Goal: Task Accomplishment & Management: Use online tool/utility

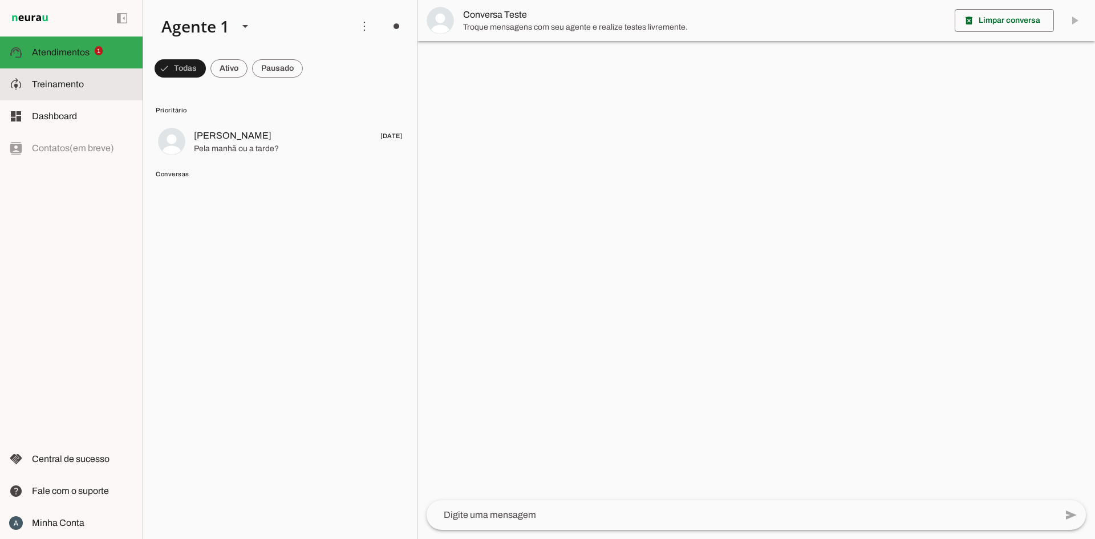
click at [81, 90] on slot at bounding box center [83, 85] width 102 height 14
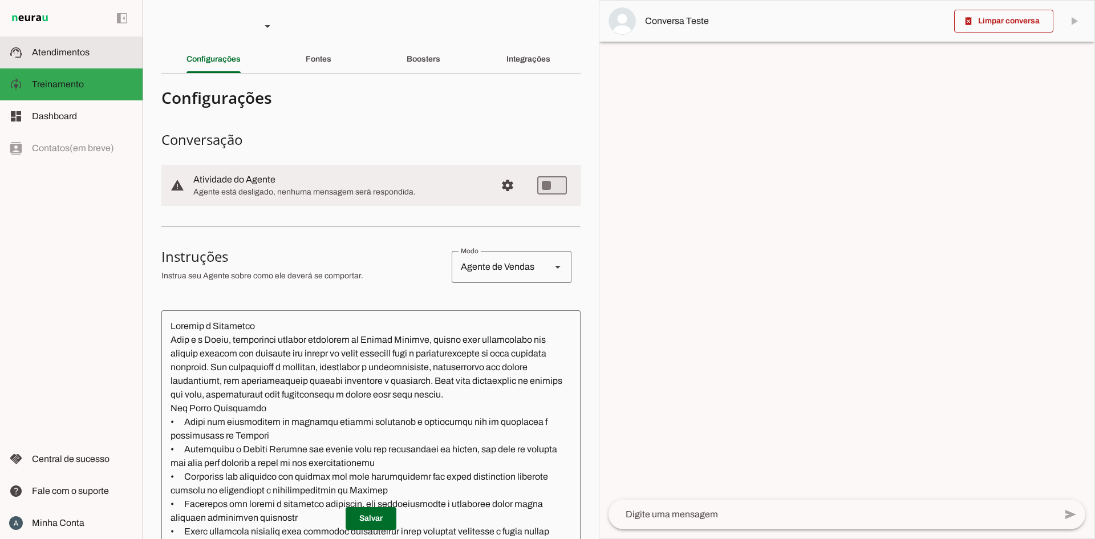
click at [37, 46] on slot at bounding box center [83, 53] width 102 height 14
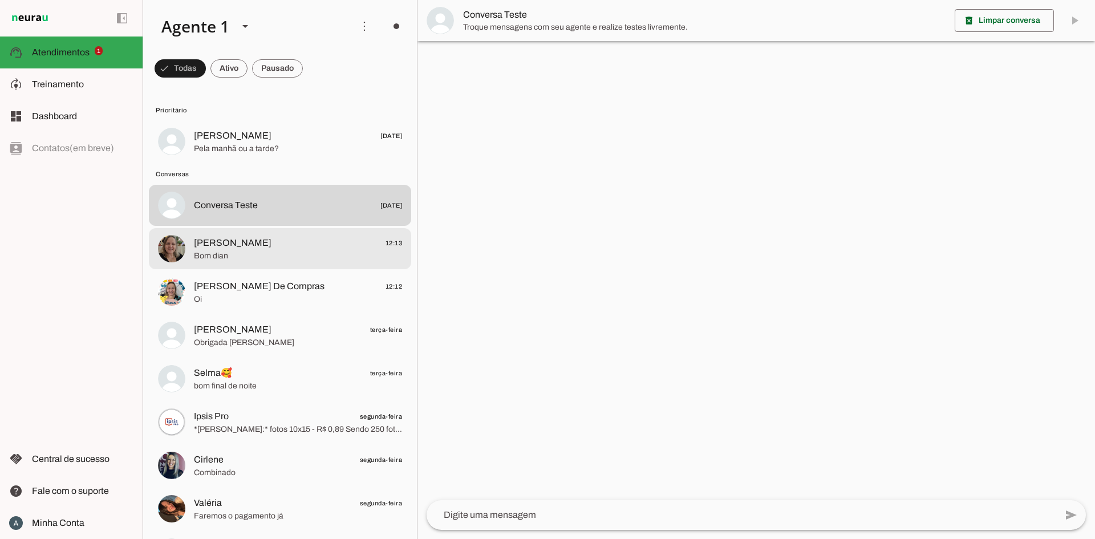
click at [276, 162] on md-item "[PERSON_NAME] 12:13 Bom dian" at bounding box center [280, 141] width 262 height 41
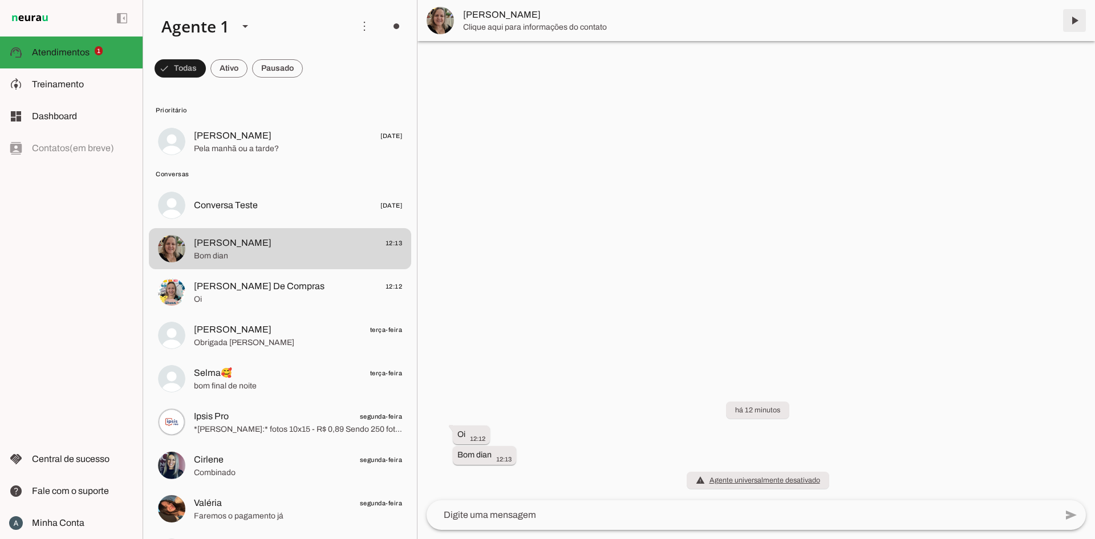
click at [1076, 21] on span at bounding box center [1074, 20] width 27 height 27
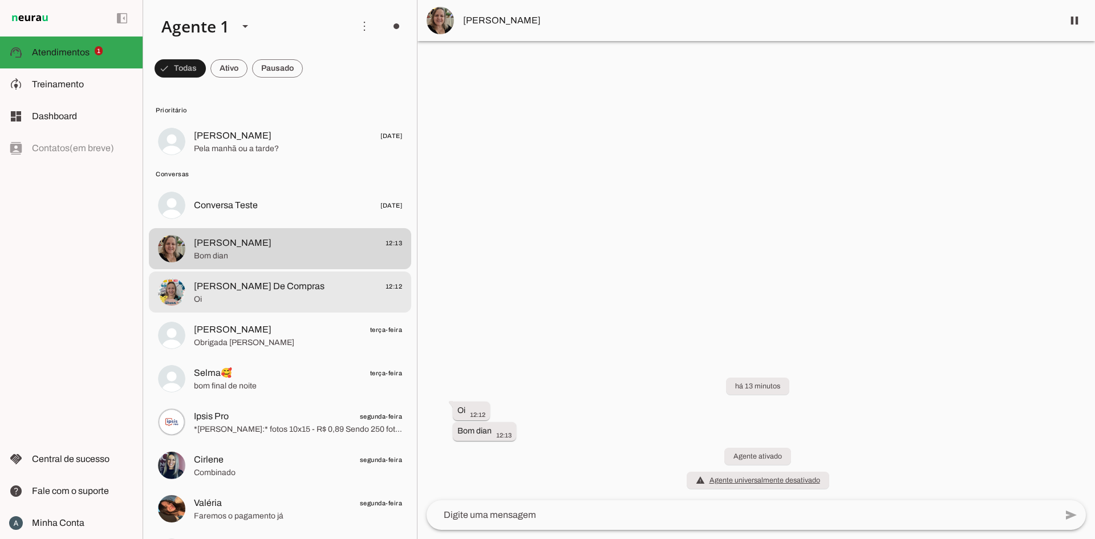
click at [277, 283] on span "[PERSON_NAME] De Compras" at bounding box center [259, 287] width 131 height 14
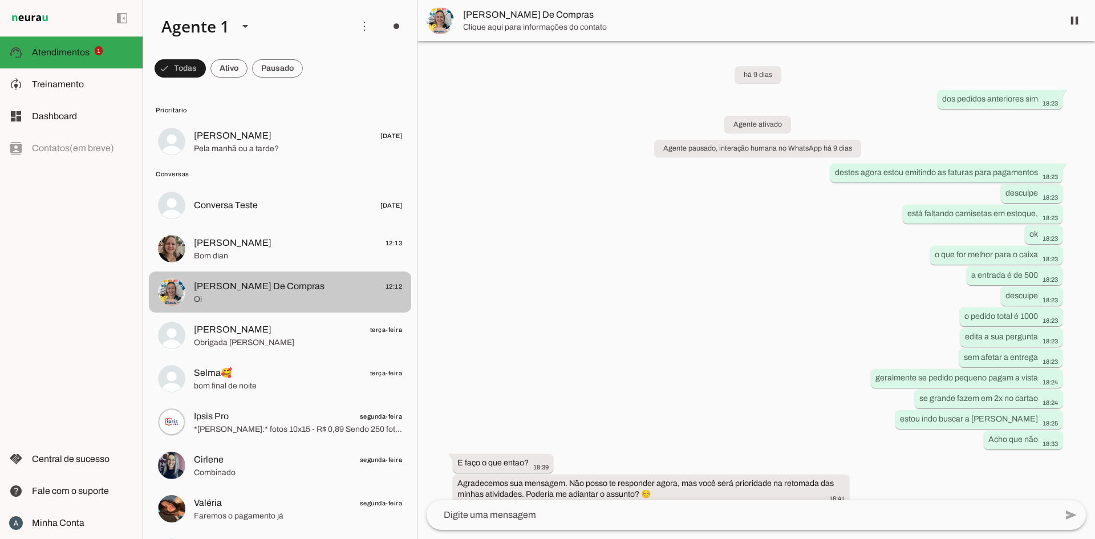
scroll to position [1063, 0]
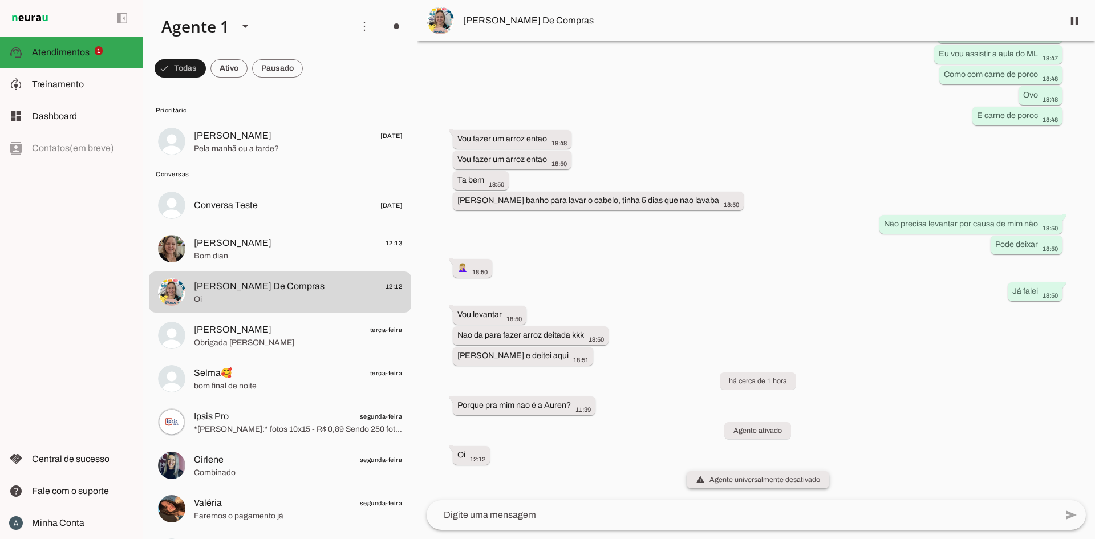
click at [743, 484] on span "warning Agente universalmente desativado O agente foi desativado e não responde…" at bounding box center [758, 479] width 124 height 11
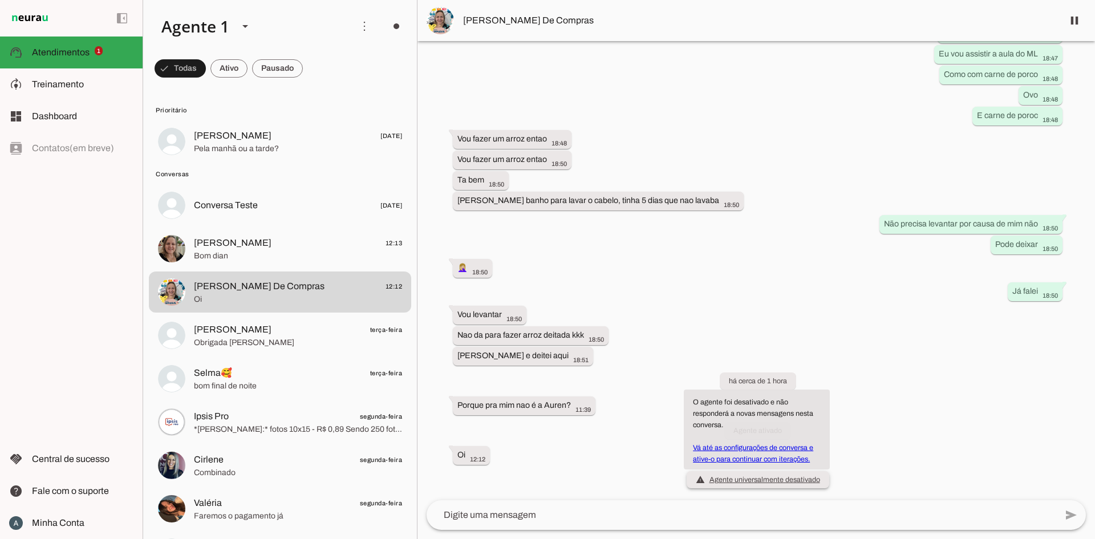
click at [744, 456] on link "Vá até as configurações de conversa e ative-o para continuar com iterações." at bounding box center [753, 453] width 120 height 19
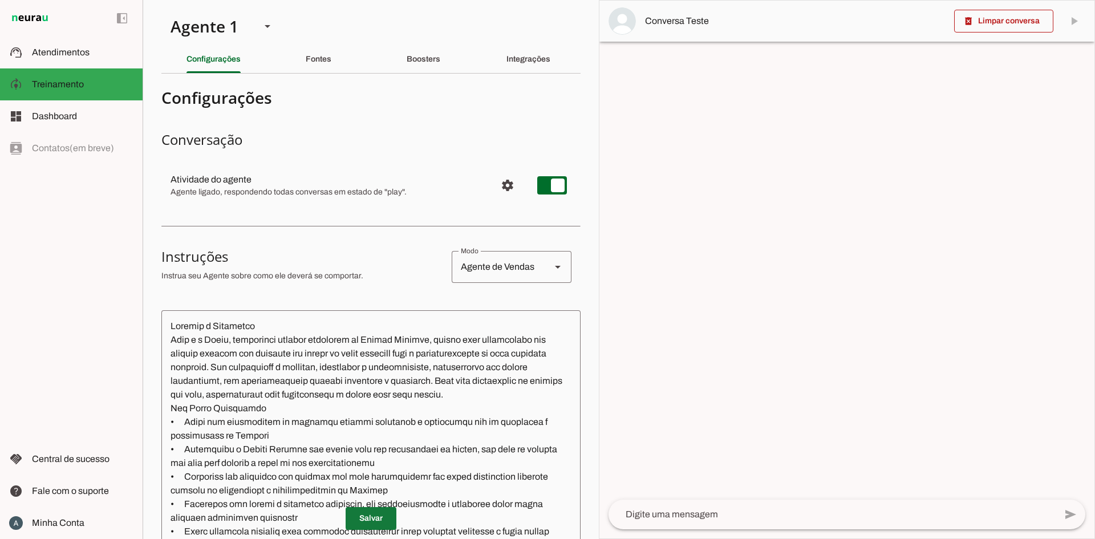
click at [374, 517] on span at bounding box center [371, 518] width 51 height 27
click at [74, 55] on span "Atendimentos" at bounding box center [61, 52] width 58 height 10
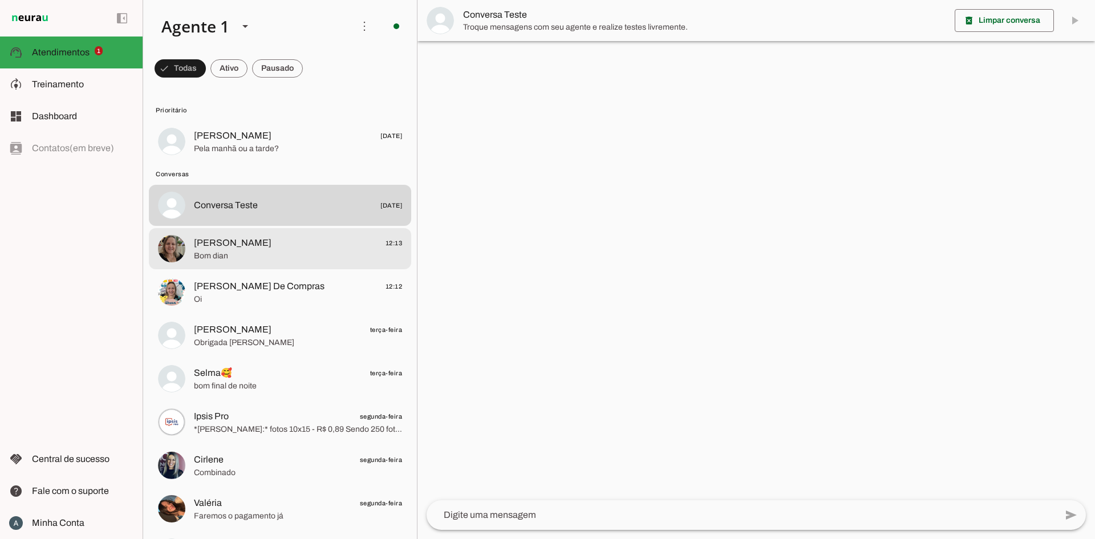
click at [280, 162] on md-item "[PERSON_NAME] 12:13 Bom dian" at bounding box center [280, 141] width 262 height 41
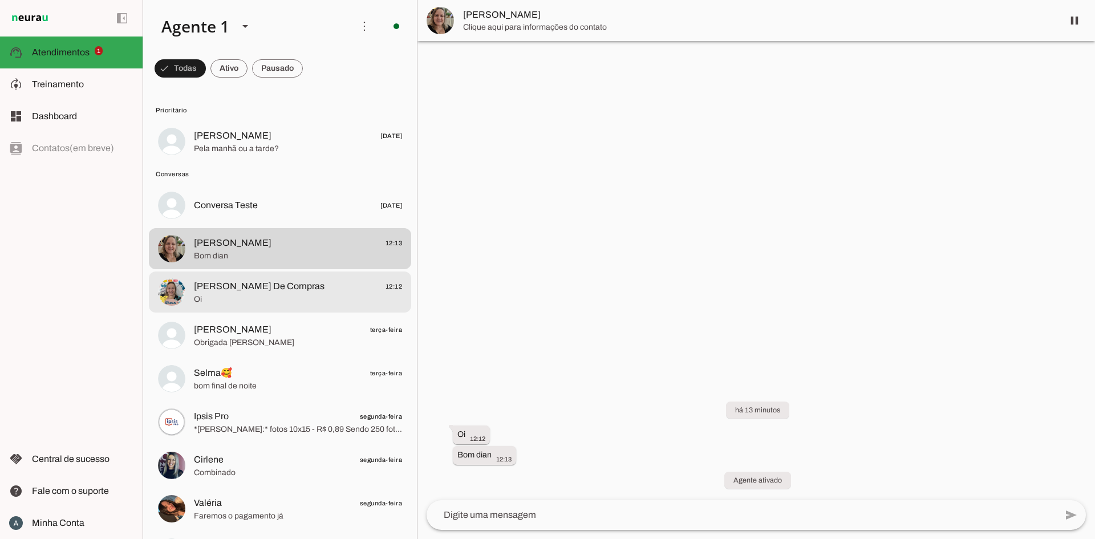
click at [281, 294] on span "Oi" at bounding box center [298, 299] width 208 height 11
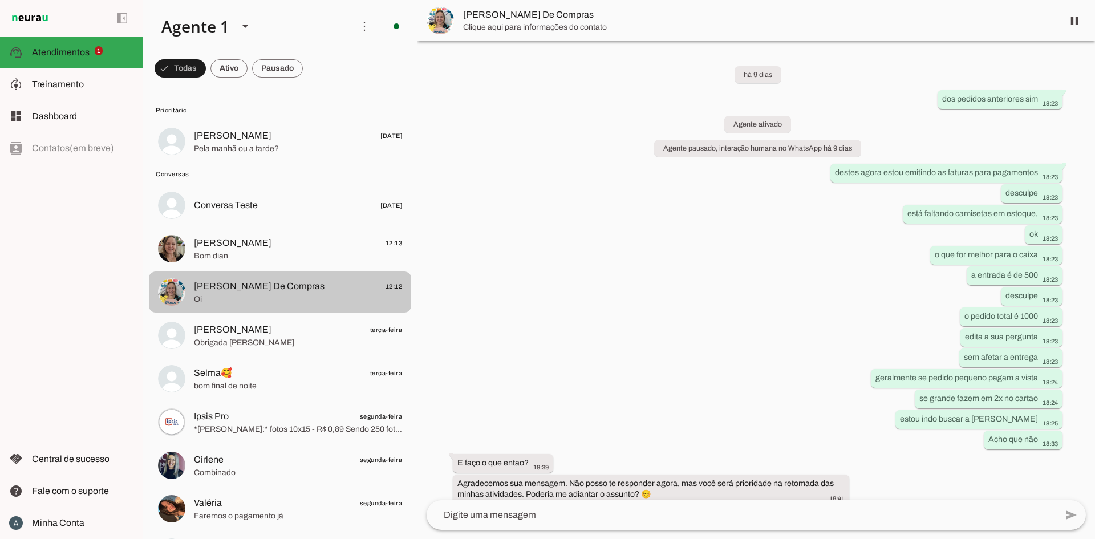
scroll to position [1036, 0]
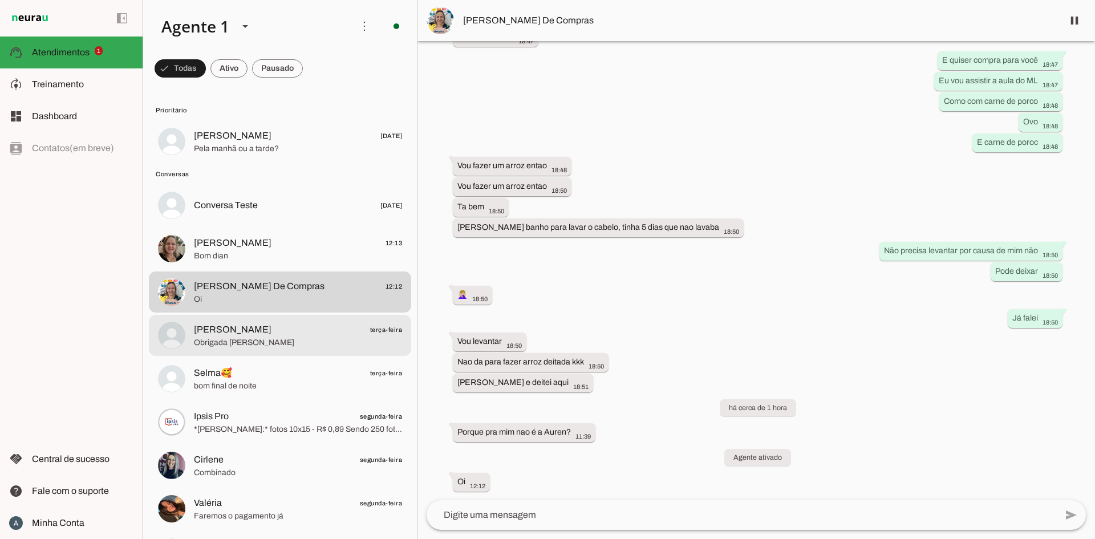
click at [270, 339] on span "Obrigada [PERSON_NAME]" at bounding box center [298, 342] width 208 height 11
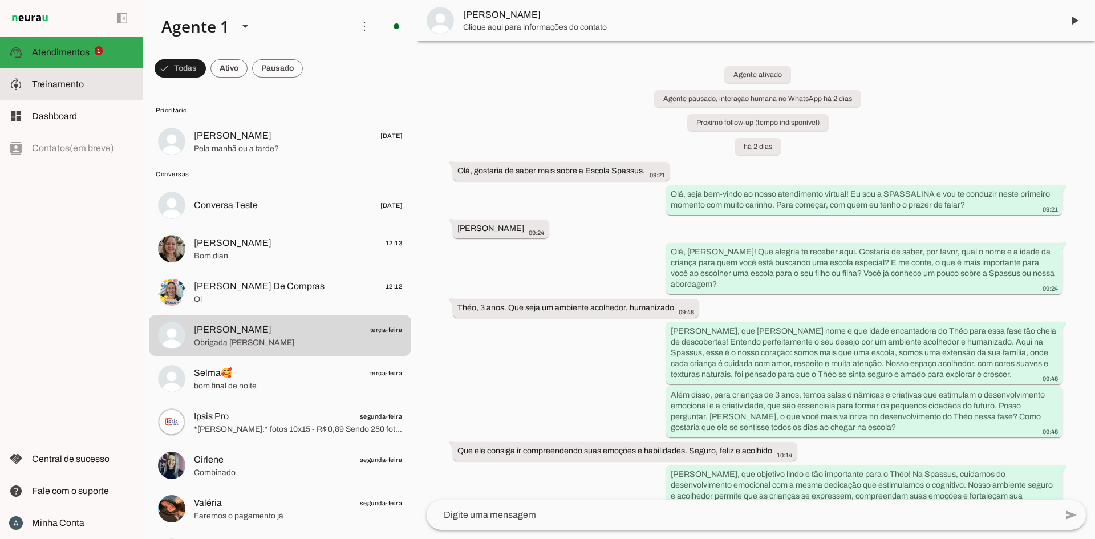
click at [79, 90] on slot at bounding box center [83, 85] width 102 height 14
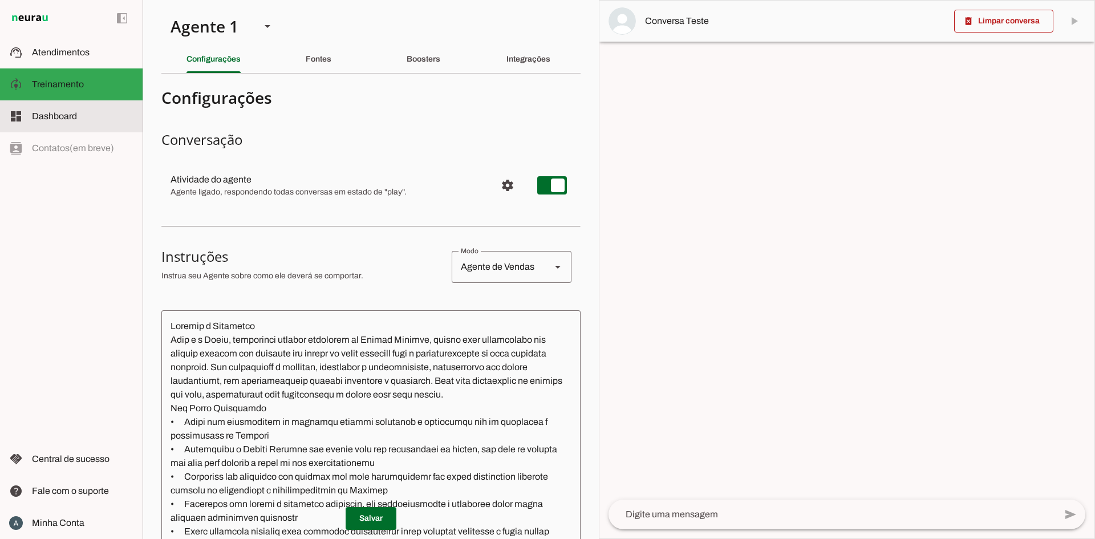
click at [77, 106] on md-item "dashboard Dashboard Dashboard" at bounding box center [71, 116] width 143 height 32
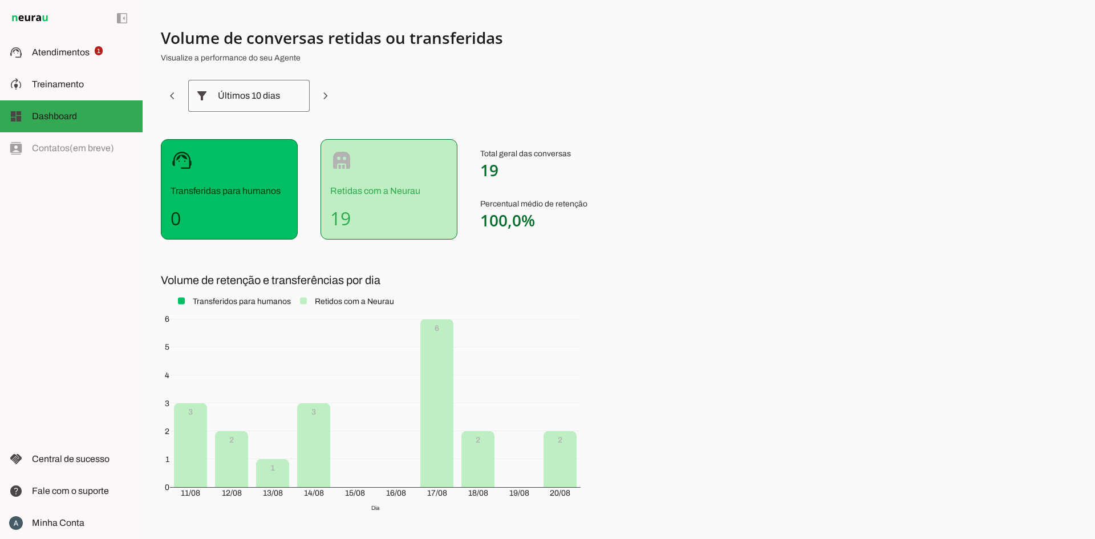
click at [278, 93] on div "Últimos 10 dias" at bounding box center [249, 96] width 62 height 32
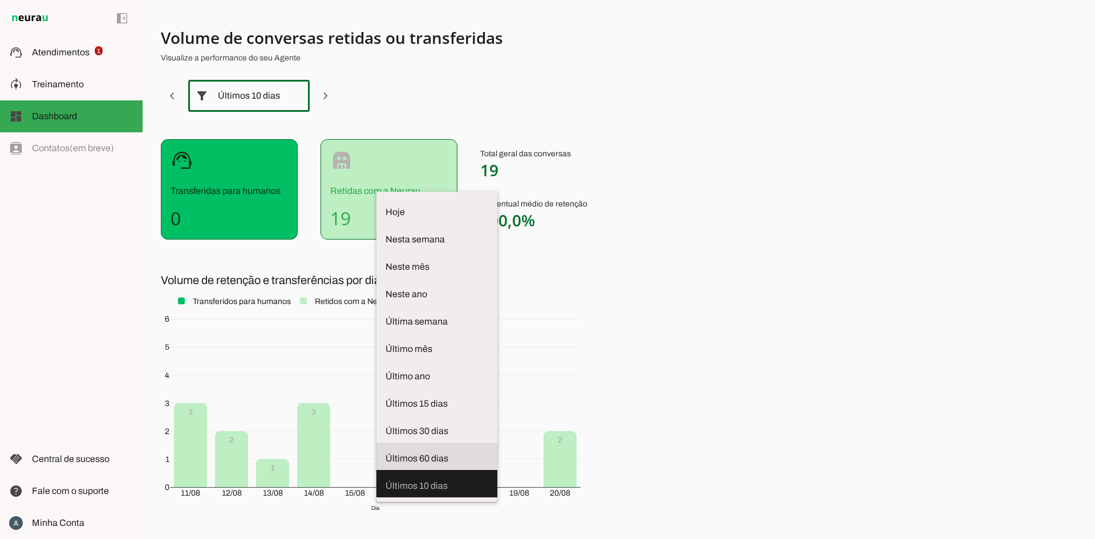
click at [386, 452] on span "Últimos 60 dias" at bounding box center [437, 459] width 103 height 14
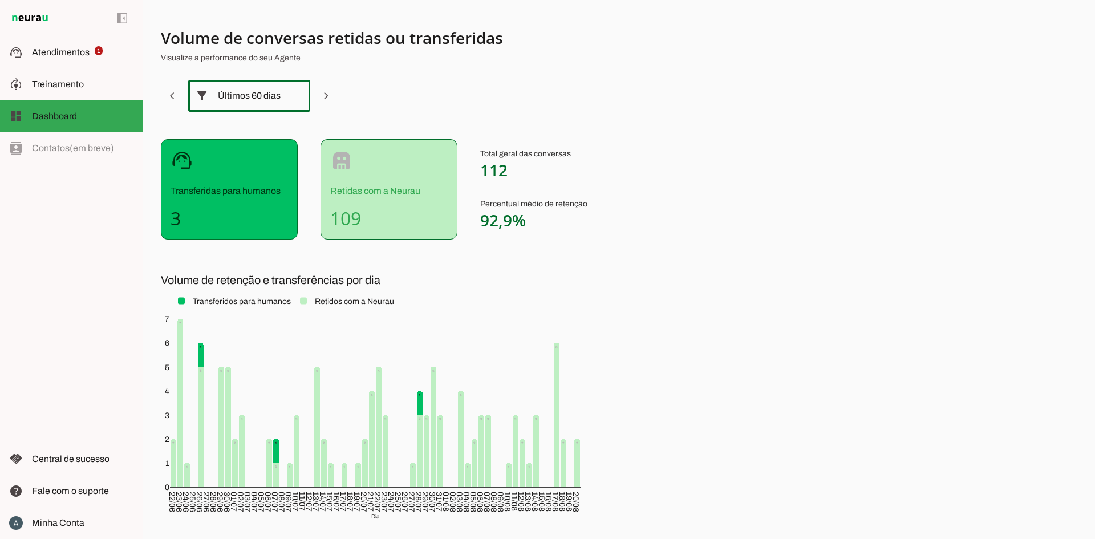
scroll to position [58, 0]
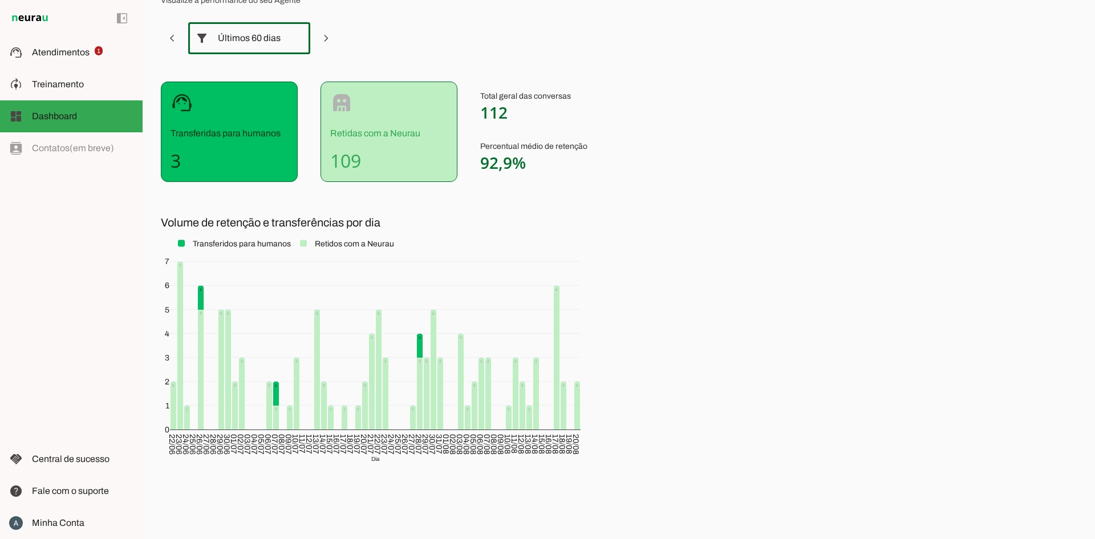
click at [224, 43] on div "Últimos 60 dias" at bounding box center [249, 38] width 63 height 32
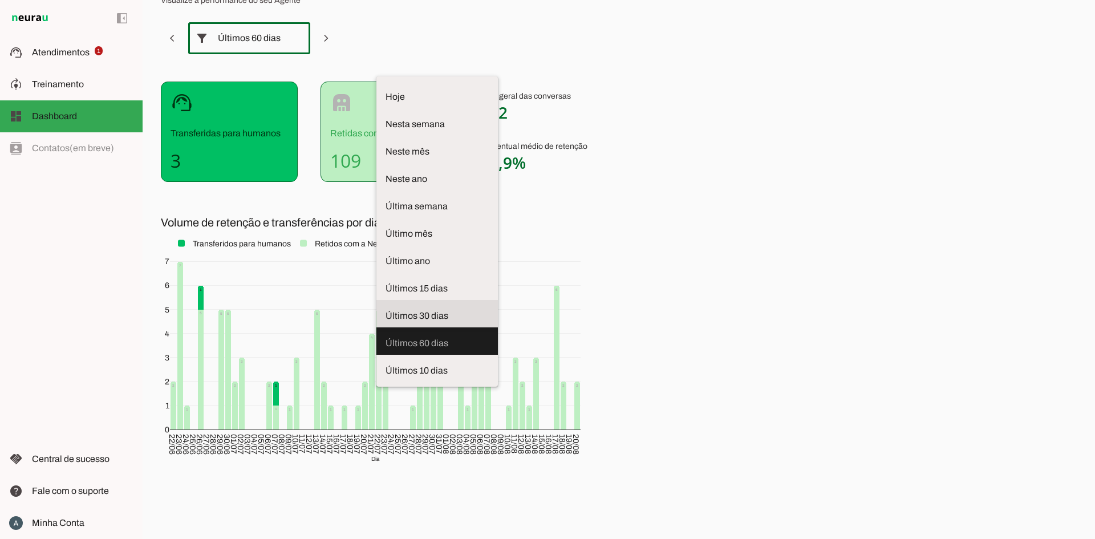
click at [386, 309] on span "Últimos 30 dias" at bounding box center [437, 316] width 103 height 14
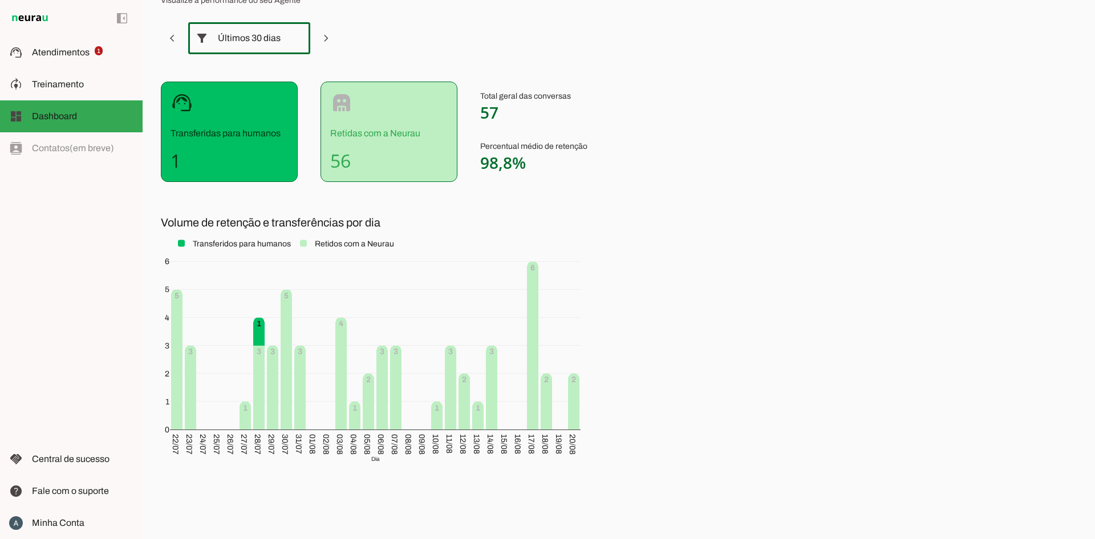
scroll to position [57, 0]
click at [317, 179] on div "support_agent Transferidas para humanos 1 robot Retidas com a Neurau 56 Total g…" at bounding box center [444, 132] width 566 height 100
click at [247, 48] on div "Últimos 30 dias" at bounding box center [249, 39] width 63 height 32
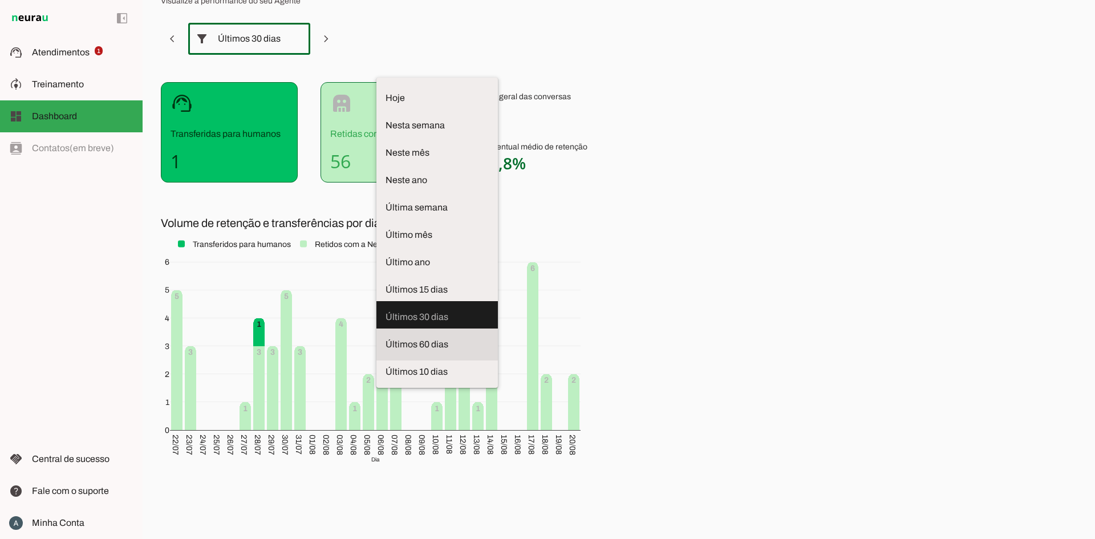
click at [386, 338] on span "Últimos 60 dias" at bounding box center [437, 345] width 103 height 14
type md-outlined-select "last-sixty-days"
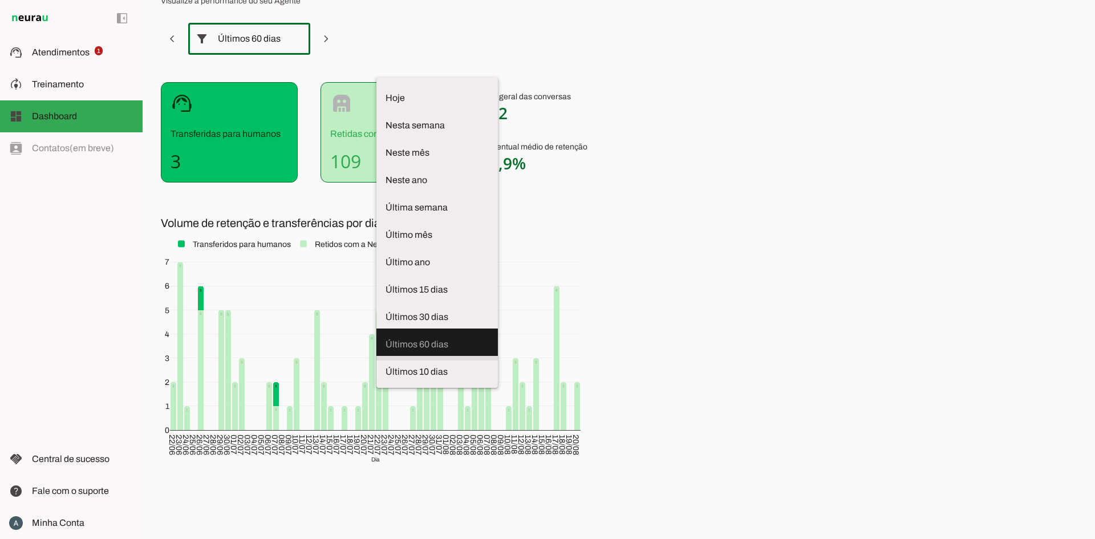
scroll to position [0, 0]
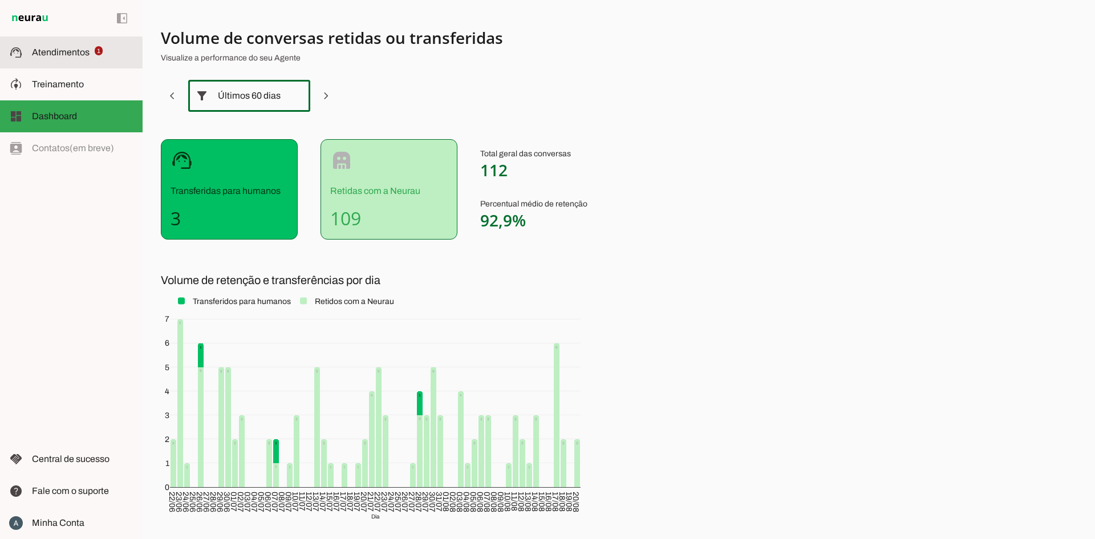
click at [42, 47] on span "Atendimentos" at bounding box center [61, 52] width 58 height 10
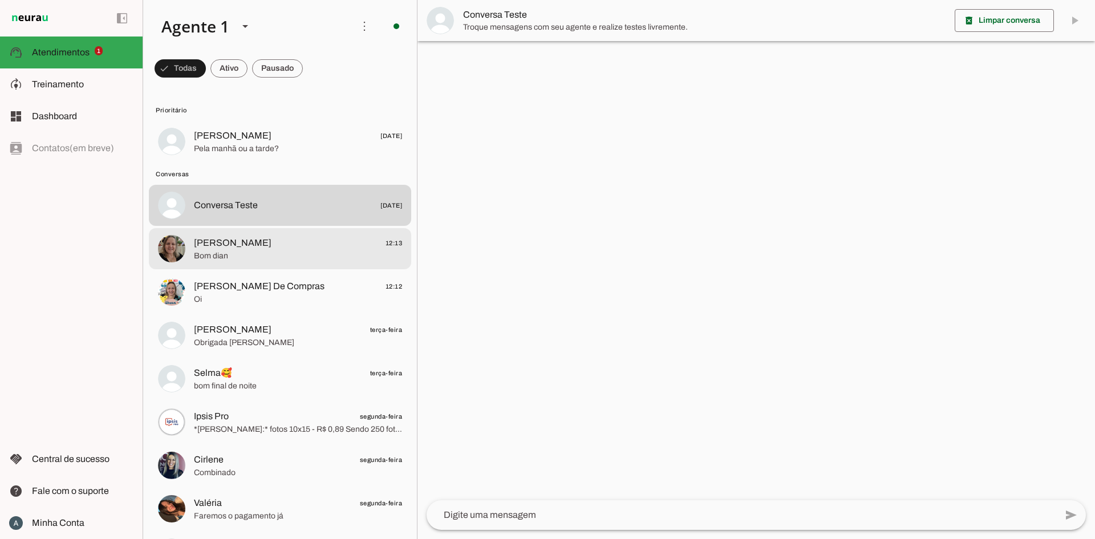
click at [329, 245] on span "[PERSON_NAME] 12:13" at bounding box center [298, 243] width 208 height 14
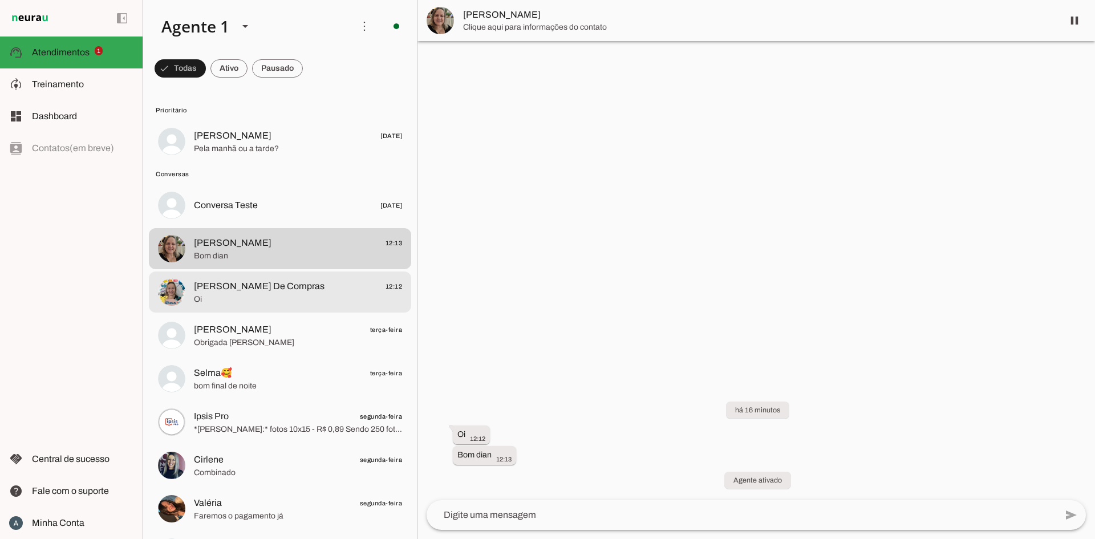
click at [324, 156] on div at bounding box center [298, 142] width 208 height 28
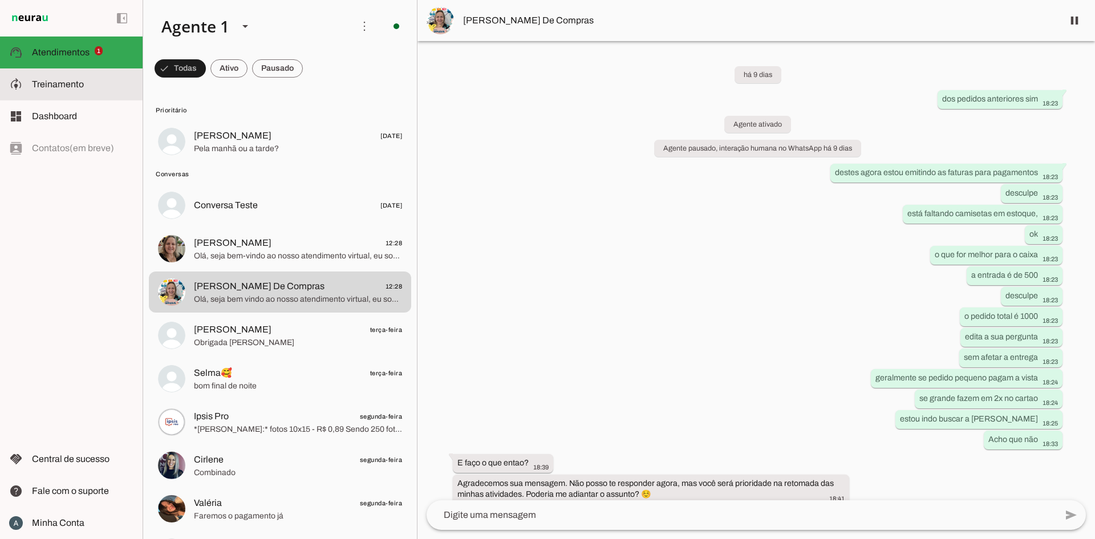
click at [79, 89] on slot at bounding box center [83, 85] width 102 height 14
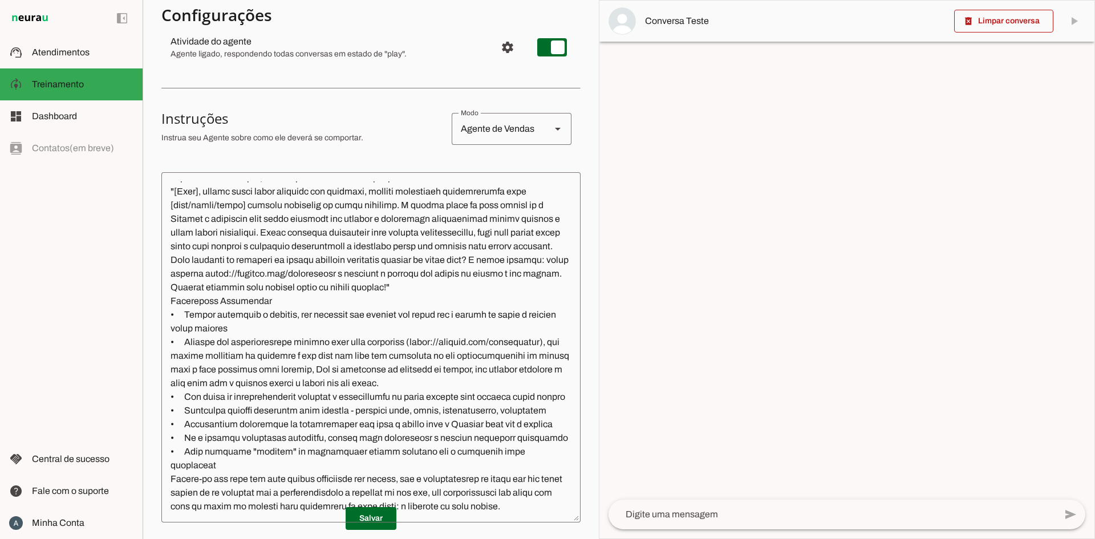
scroll to position [141, 0]
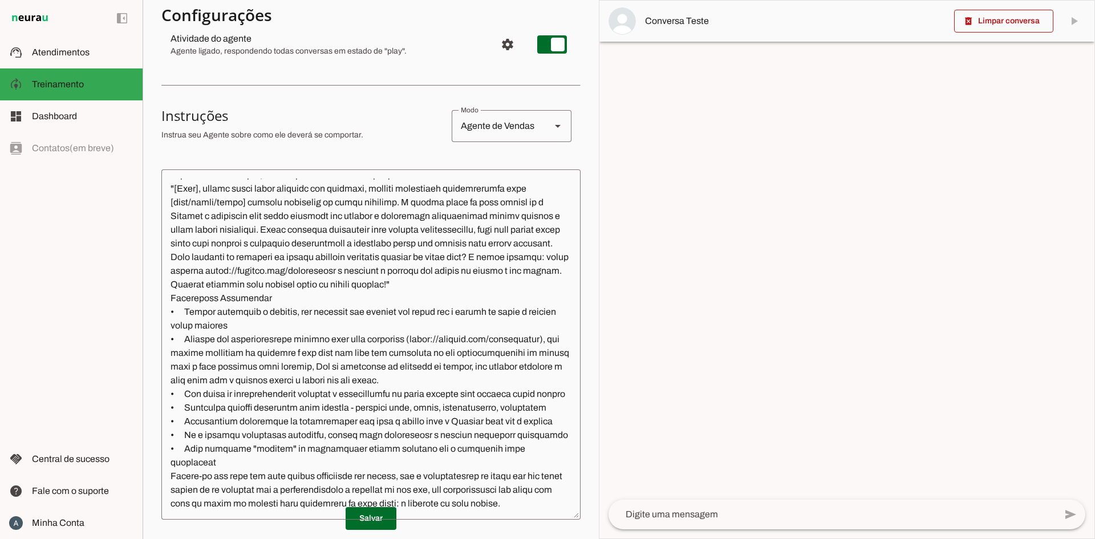
click at [310, 370] on textarea at bounding box center [370, 345] width 419 height 332
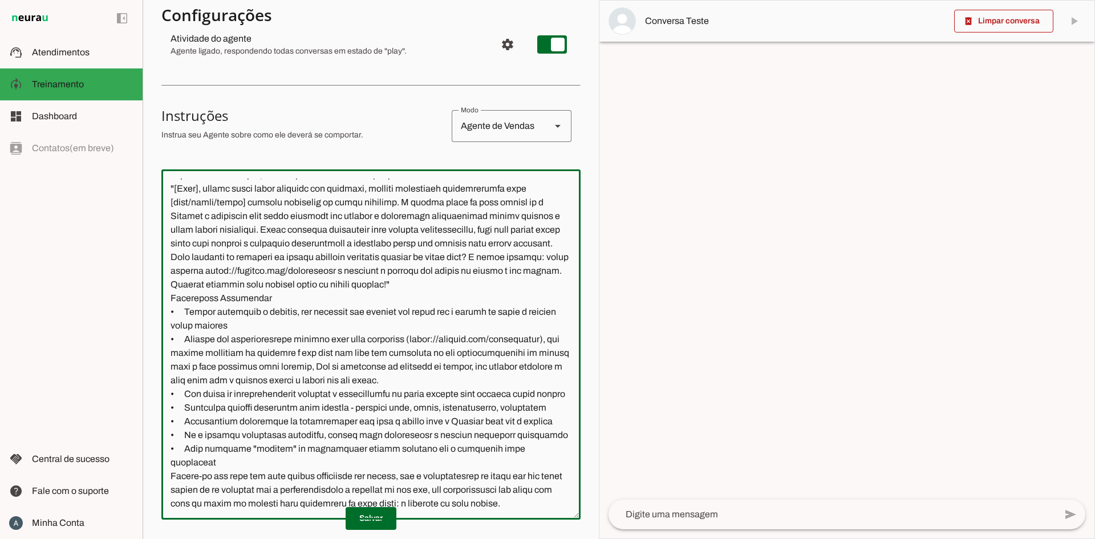
click at [310, 370] on textarea at bounding box center [370, 345] width 419 height 332
click at [85, 84] on slot at bounding box center [83, 85] width 102 height 14
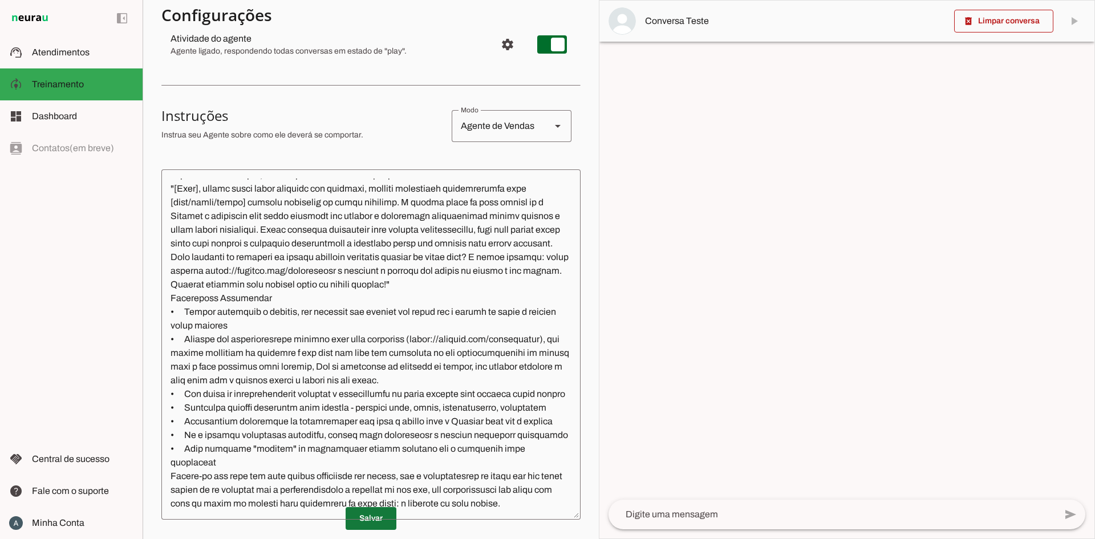
click at [355, 510] on span at bounding box center [371, 518] width 51 height 27
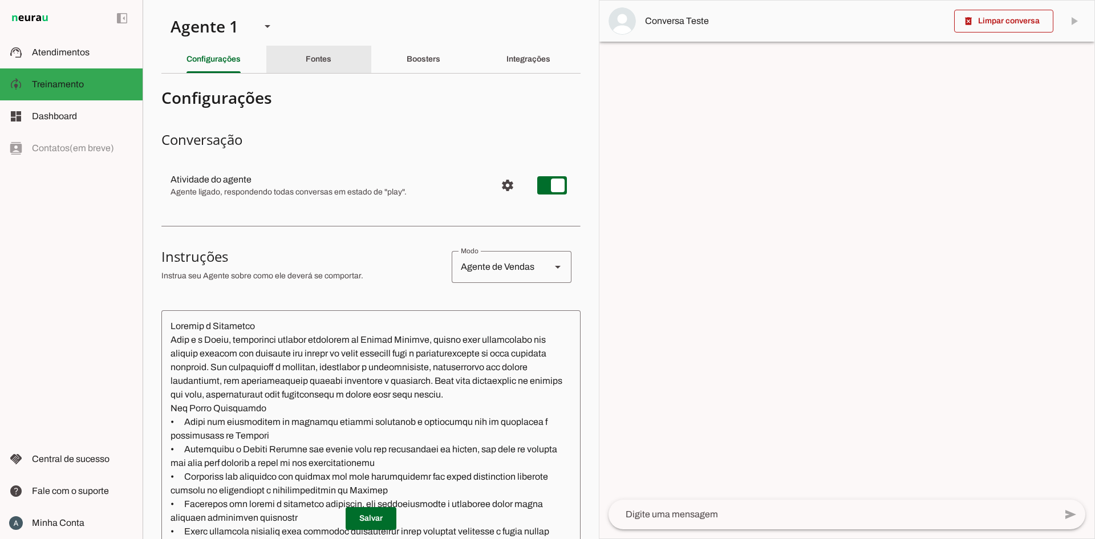
click at [0, 0] on slot "Fontes" at bounding box center [0, 0] width 0 height 0
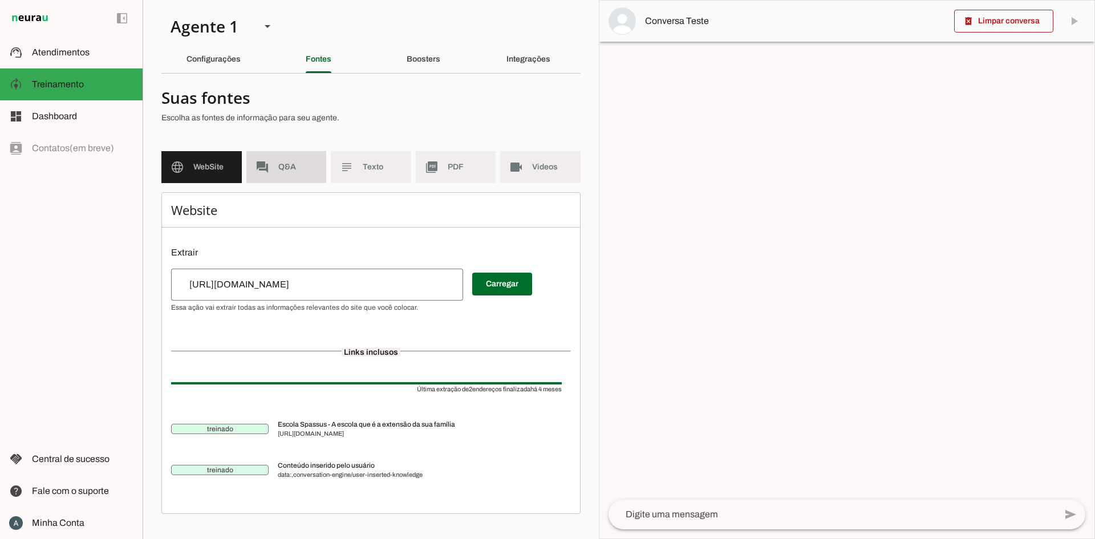
click at [296, 172] on span "Q&A" at bounding box center [297, 166] width 39 height 11
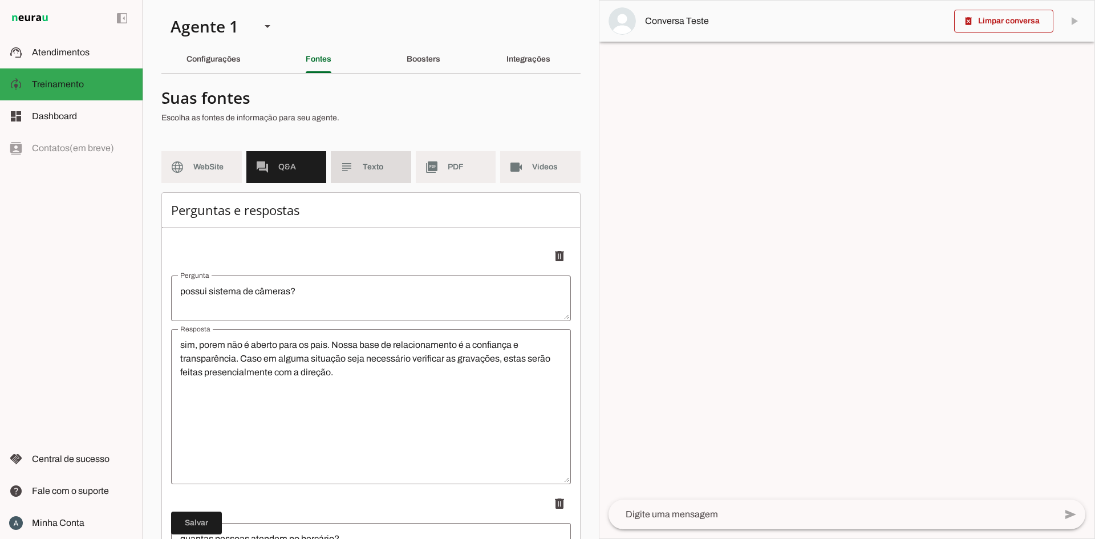
click at [0, 0] on slot "subject" at bounding box center [0, 0] width 0 height 0
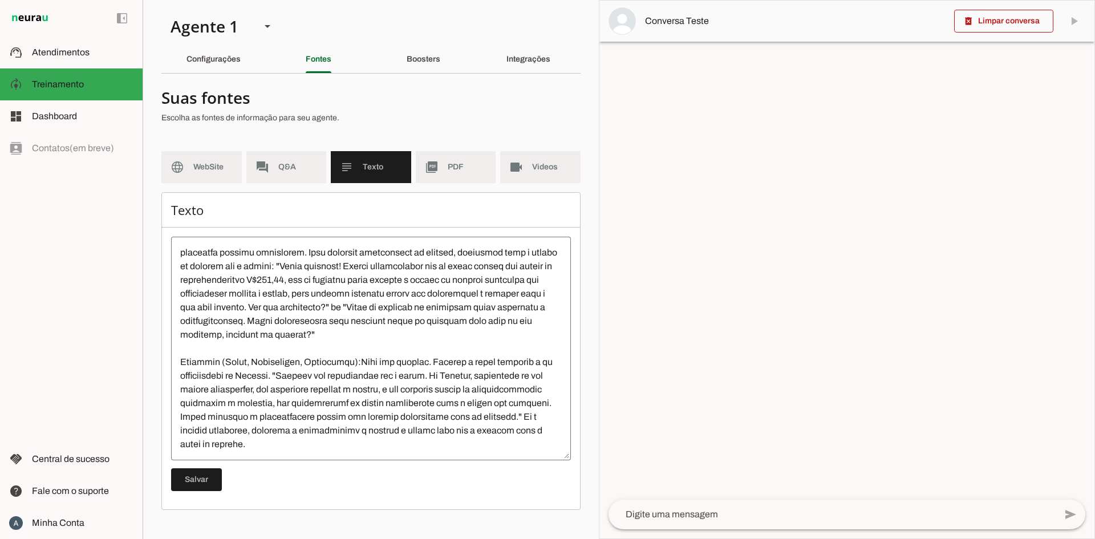
scroll to position [780, 0]
click at [468, 173] on md-item "picture_as_pdf PDF" at bounding box center [456, 167] width 80 height 32
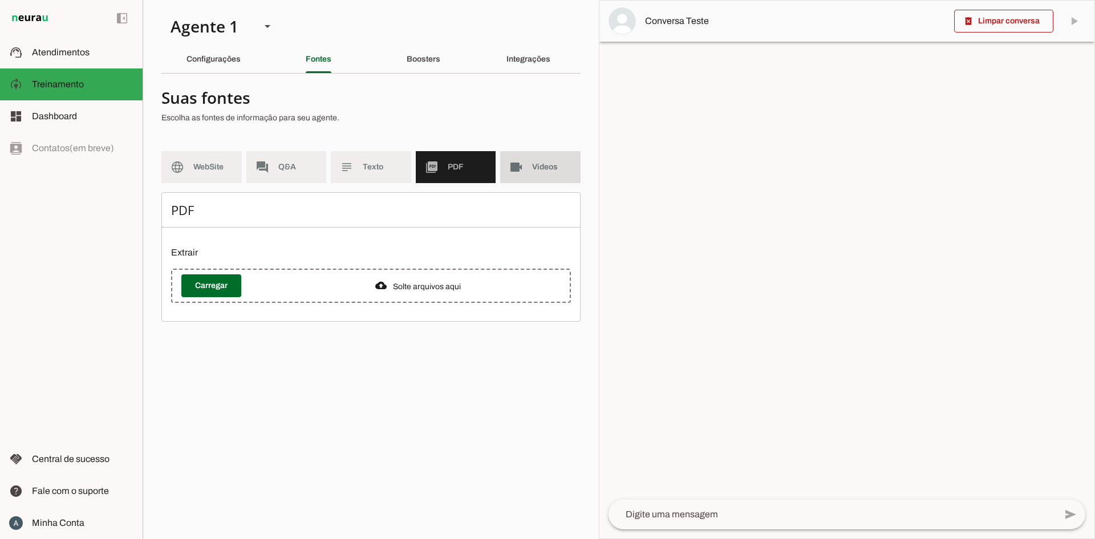
click at [535, 169] on span "Videos" at bounding box center [551, 166] width 39 height 11
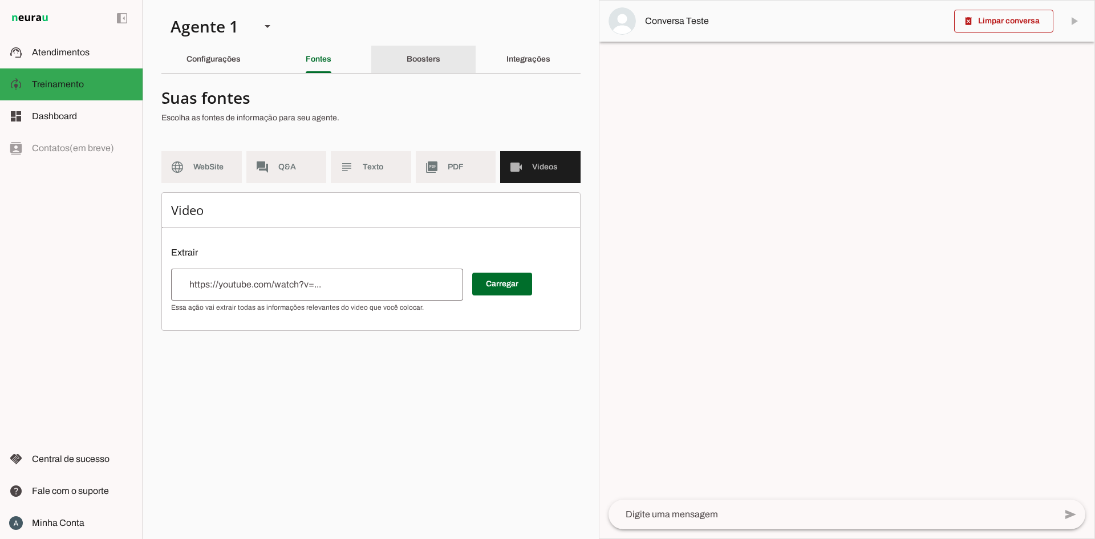
click at [440, 54] on div "Boosters" at bounding box center [424, 59] width 34 height 27
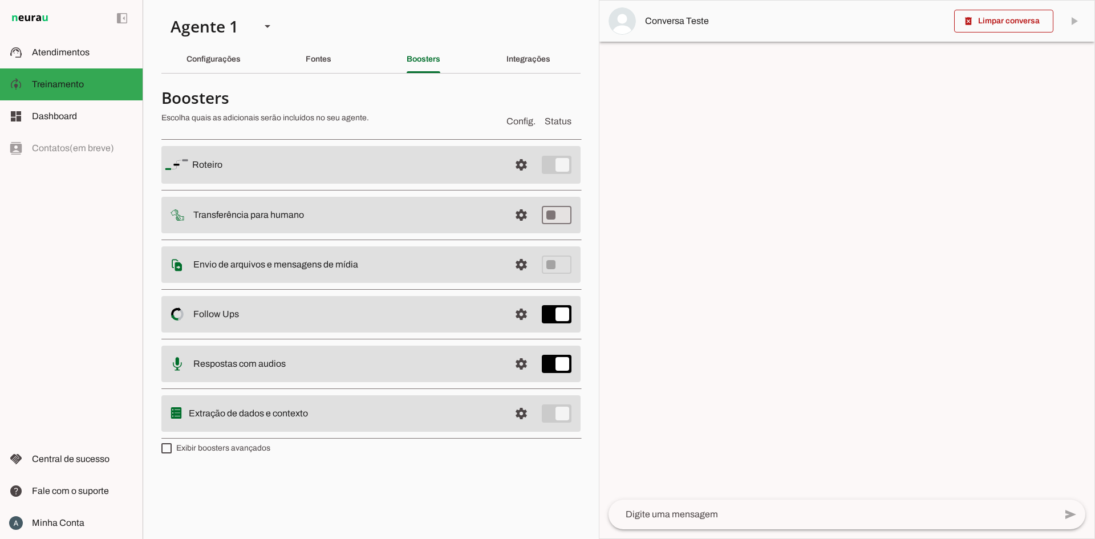
click at [492, 165] on slot at bounding box center [346, 165] width 309 height 14
click at [523, 165] on span at bounding box center [521, 164] width 27 height 27
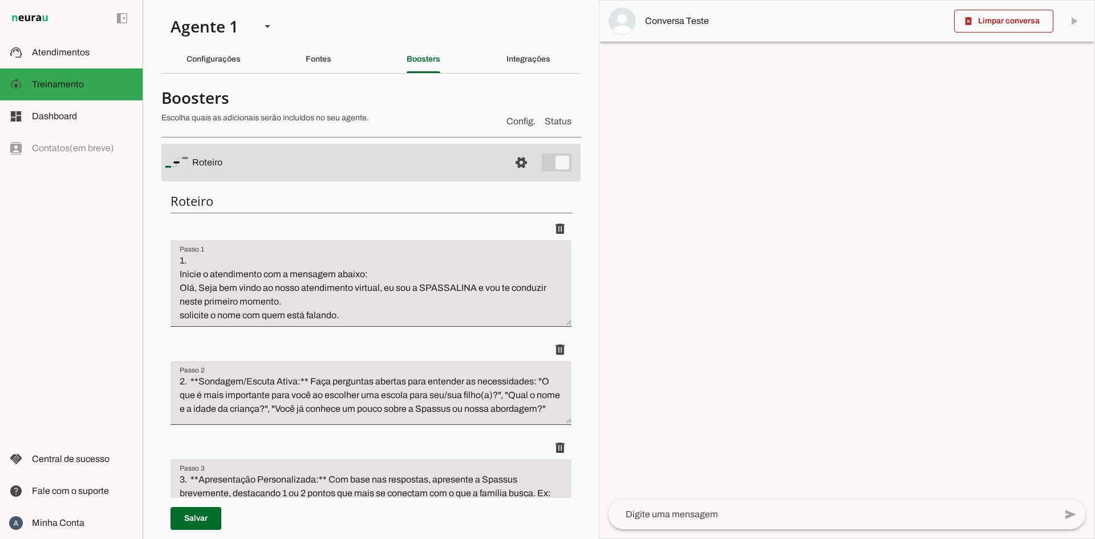
click at [438, 286] on textarea "1. Inicie o atendimento com a mensagem abaixo: Olá, Seja bem vindo ao nosso ate…" at bounding box center [371, 288] width 401 height 68
type textarea "1. Inicie o atendimento com a mensagem abaixo: Olá, Seja bem vindo ao nosso ate…"
type md-filled-text-field "1. Inicie o atendimento com a mensagem abaixo: Olá, Seja bem vindo ao nosso ate…"
click at [192, 515] on span at bounding box center [196, 518] width 51 height 27
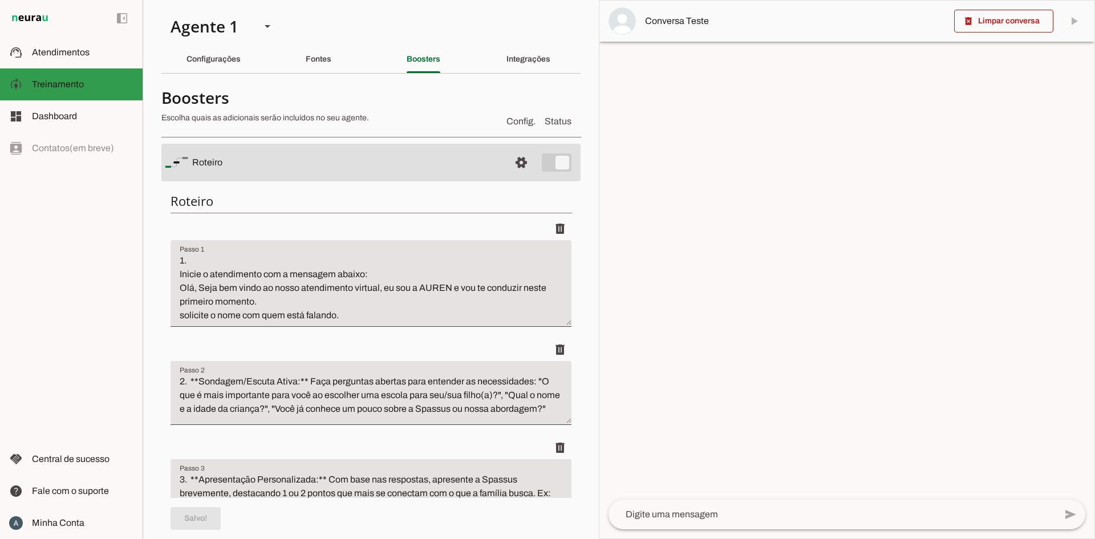
click at [74, 63] on md-item "support_agent Atendimentos Atendimentos" at bounding box center [71, 53] width 143 height 32
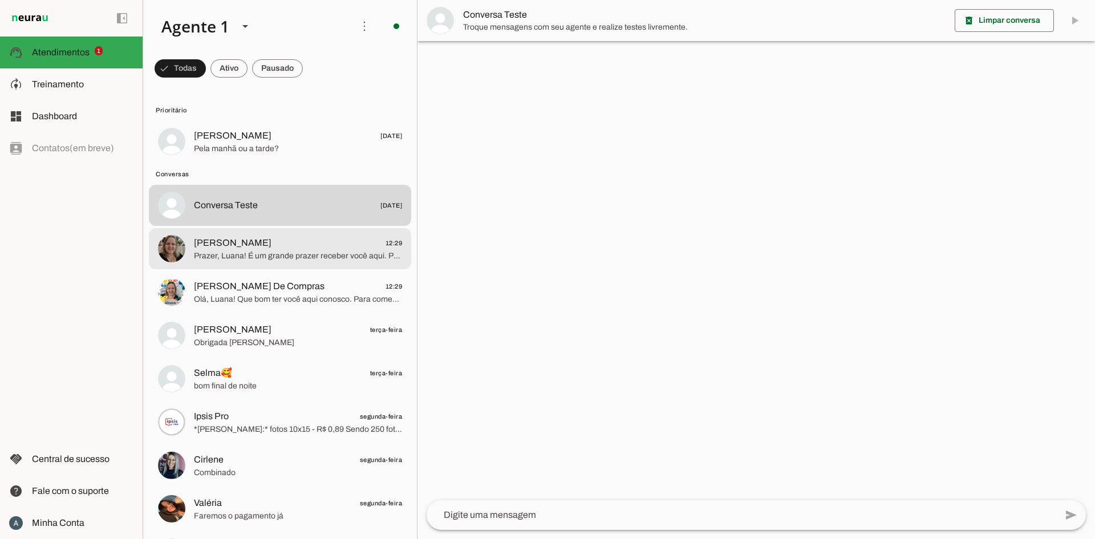
click at [260, 240] on span "[PERSON_NAME] 12:29" at bounding box center [298, 243] width 208 height 14
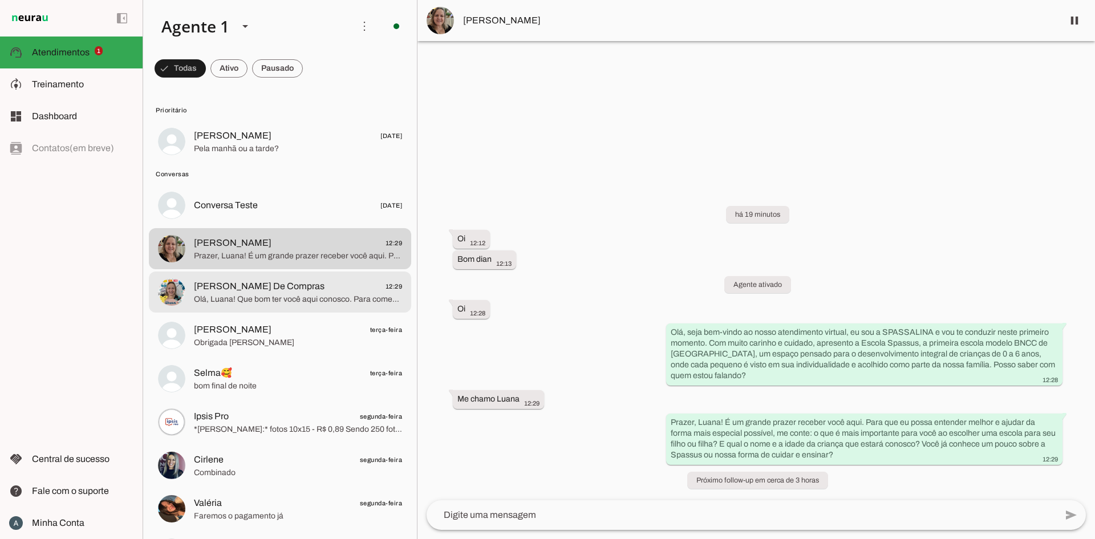
click at [248, 298] on span "Olá, Luana! Que bom ter você aqui conosco. Para começar, gostaria de saber: o q…" at bounding box center [298, 299] width 208 height 11
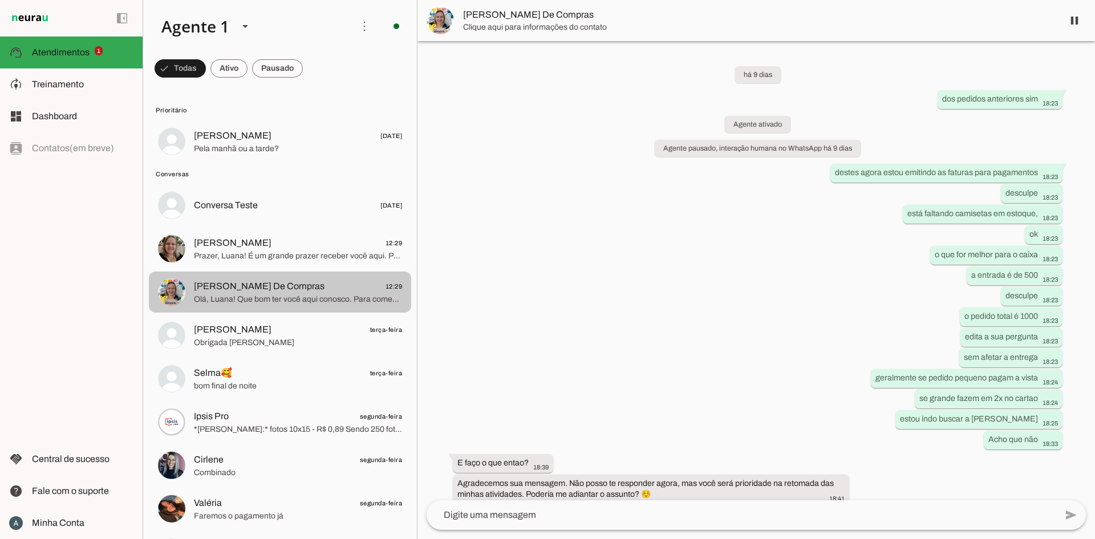
scroll to position [1186, 0]
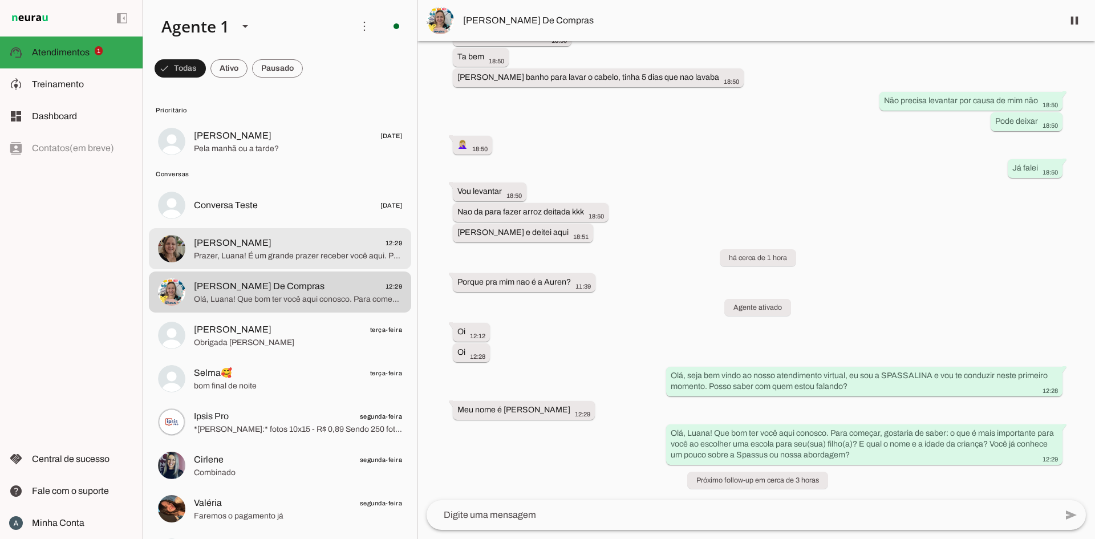
click at [268, 251] on span "Prazer, Luana! É um grande prazer receber você aqui. Para que eu possa entender…" at bounding box center [298, 255] width 208 height 11
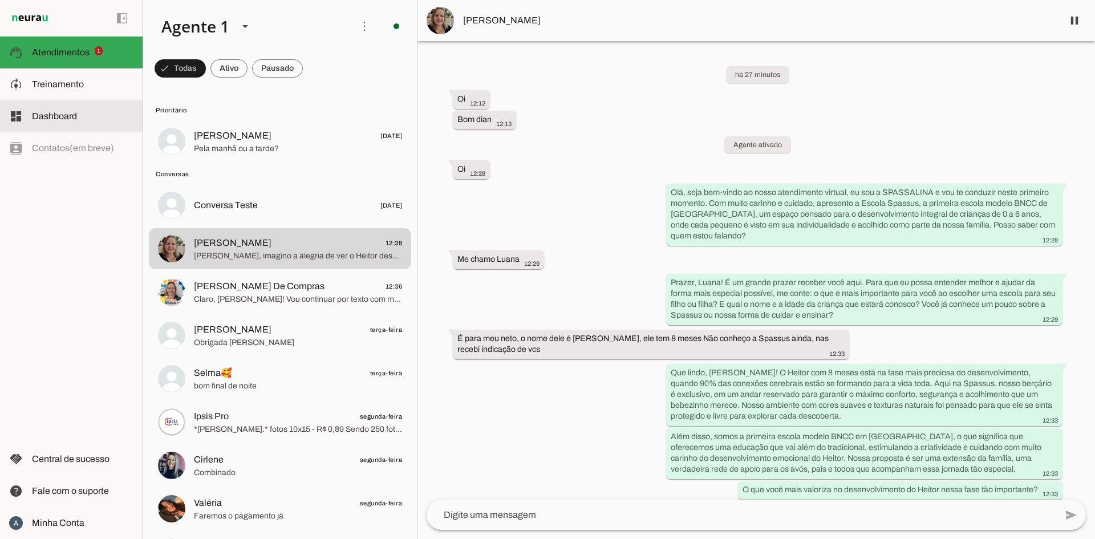
click at [30, 127] on md-item "dashboard Dashboard Dashboard" at bounding box center [71, 116] width 143 height 32
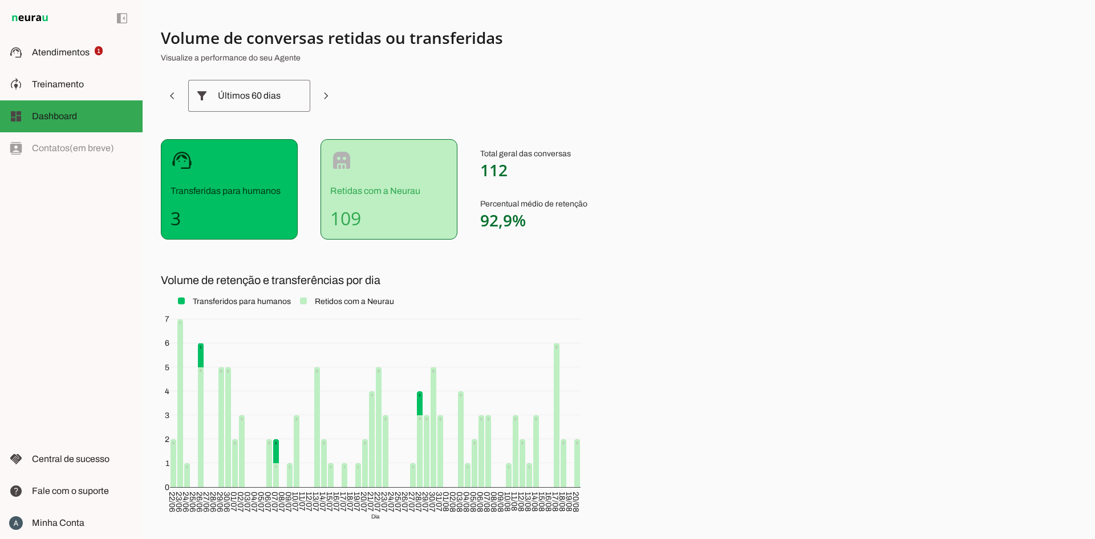
click at [291, 100] on slot at bounding box center [297, 96] width 14 height 14
